Goal: Navigation & Orientation: Find specific page/section

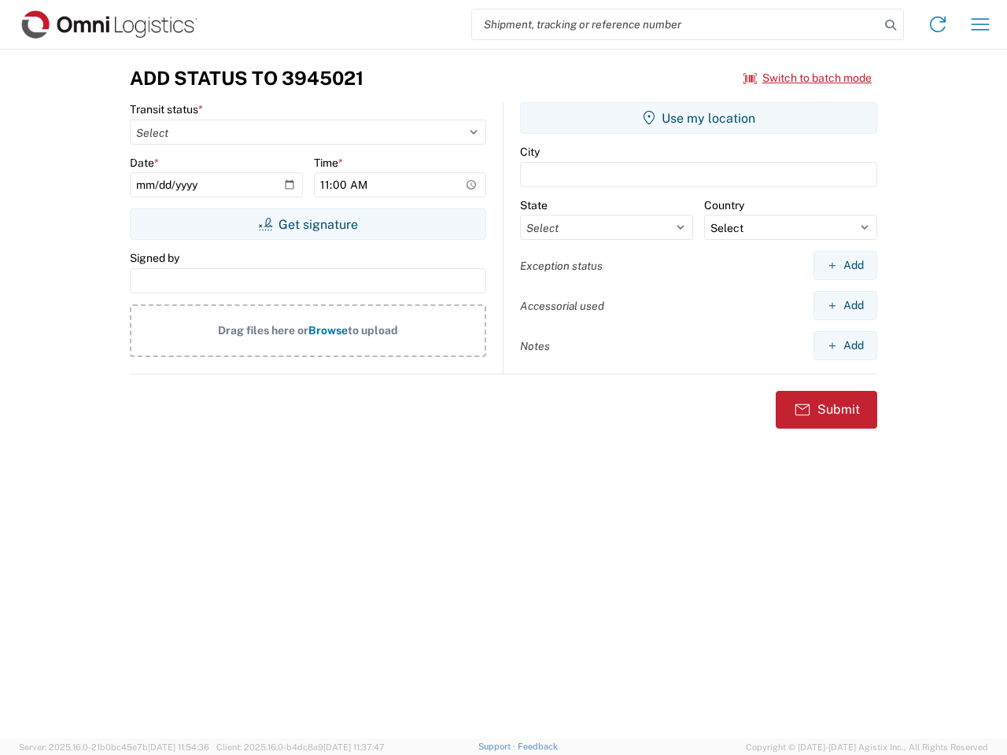
click at [675, 24] on input "search" at bounding box center [675, 24] width 407 height 30
click at [890, 25] on icon at bounding box center [890, 25] width 22 height 22
click at [937, 24] on icon at bounding box center [937, 24] width 25 height 25
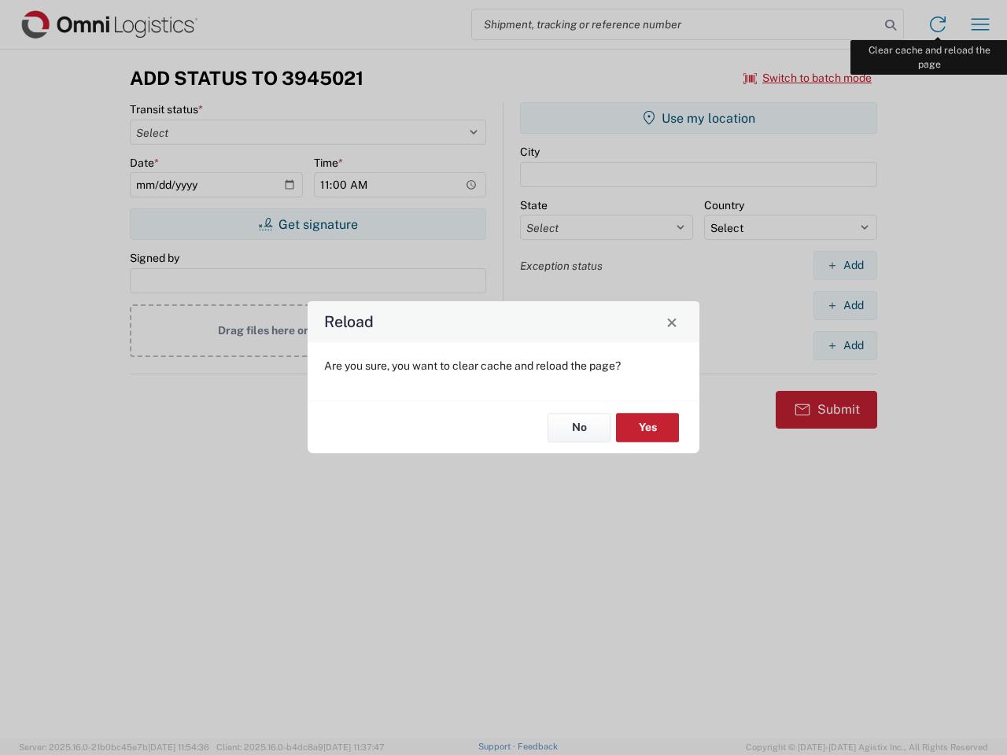
click at [980, 24] on div "Reload Are you sure, you want to clear cache and reload the page? No Yes" at bounding box center [503, 377] width 1007 height 755
click at [808, 78] on div "Reload Are you sure, you want to clear cache and reload the page? No Yes" at bounding box center [503, 377] width 1007 height 755
click at [307, 224] on div "Reload Are you sure, you want to clear cache and reload the page? No Yes" at bounding box center [503, 377] width 1007 height 755
click at [698, 118] on div "Reload Are you sure, you want to clear cache and reload the page? No Yes" at bounding box center [503, 377] width 1007 height 755
click at [845, 265] on div "Reload Are you sure, you want to clear cache and reload the page? No Yes" at bounding box center [503, 377] width 1007 height 755
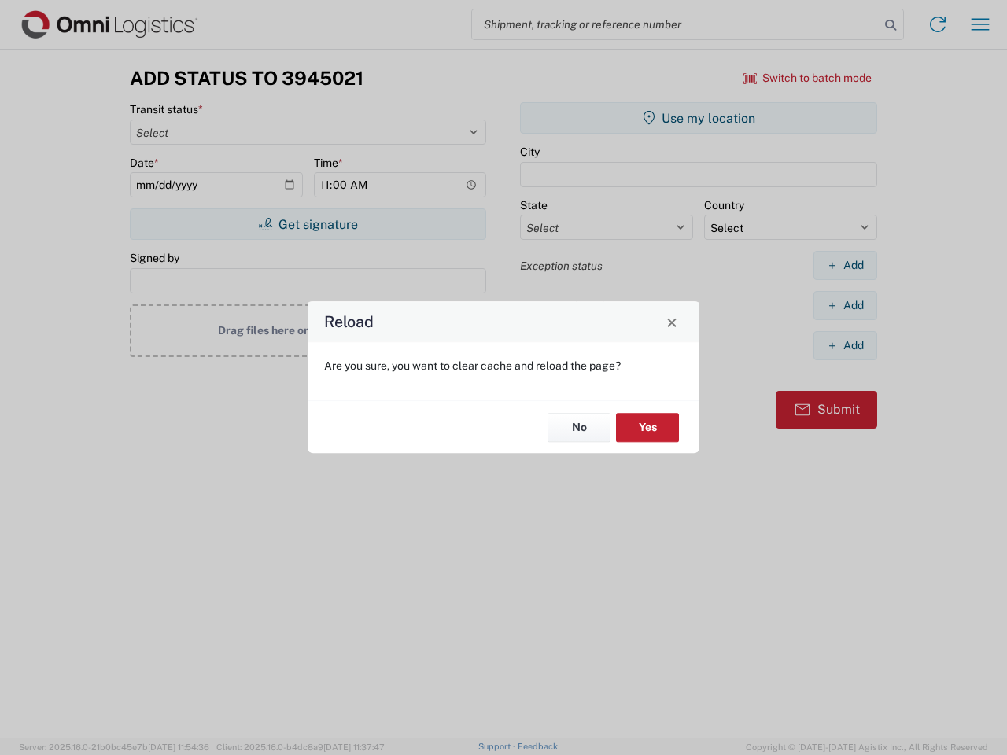
click at [845, 305] on div "Reload Are you sure, you want to clear cache and reload the page? No Yes" at bounding box center [503, 377] width 1007 height 755
click at [845, 345] on div "Reload Are you sure, you want to clear cache and reload the page? No Yes" at bounding box center [503, 377] width 1007 height 755
